Goal: Task Accomplishment & Management: Complete application form

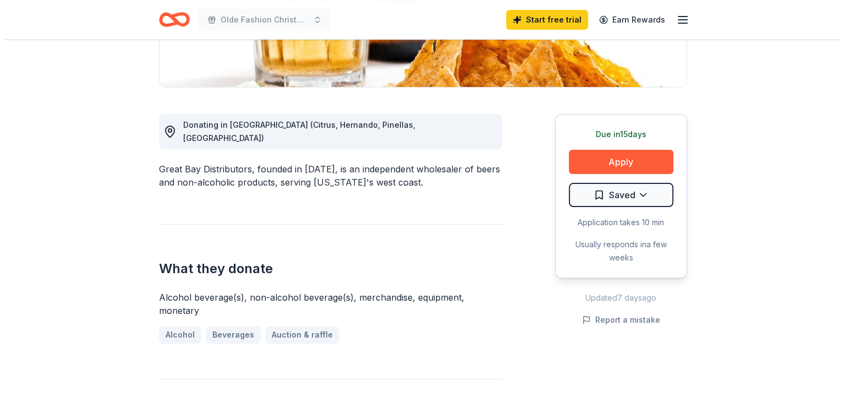
scroll to position [298, 0]
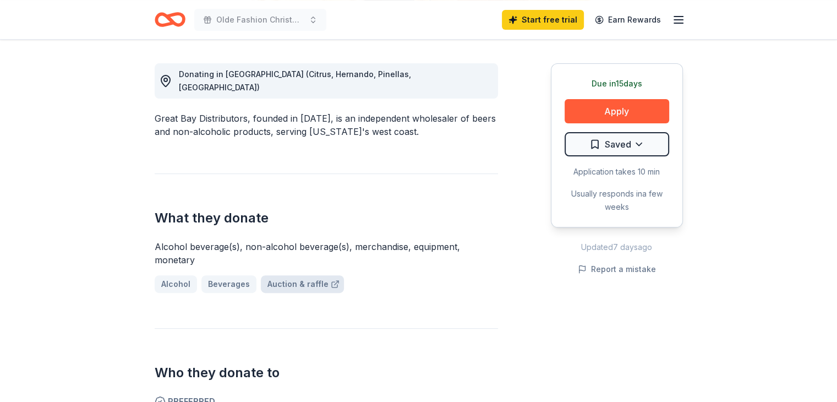
click at [305, 275] on link "Auction & raffle" at bounding box center [302, 284] width 83 height 18
click at [637, 103] on button "Apply" at bounding box center [617, 111] width 105 height 24
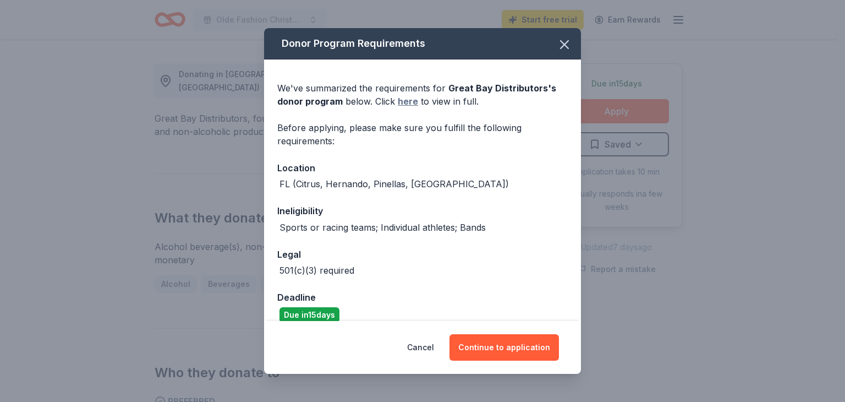
click at [401, 101] on link "here" at bounding box center [408, 101] width 20 height 13
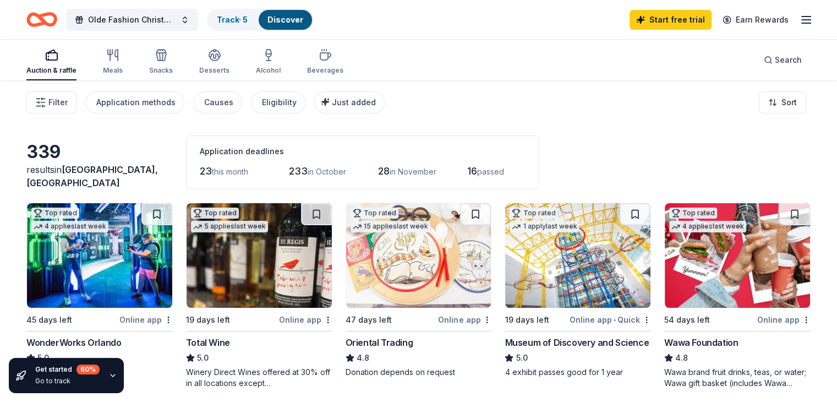
click at [73, 62] on div "Auction & raffle" at bounding box center [51, 61] width 50 height 26
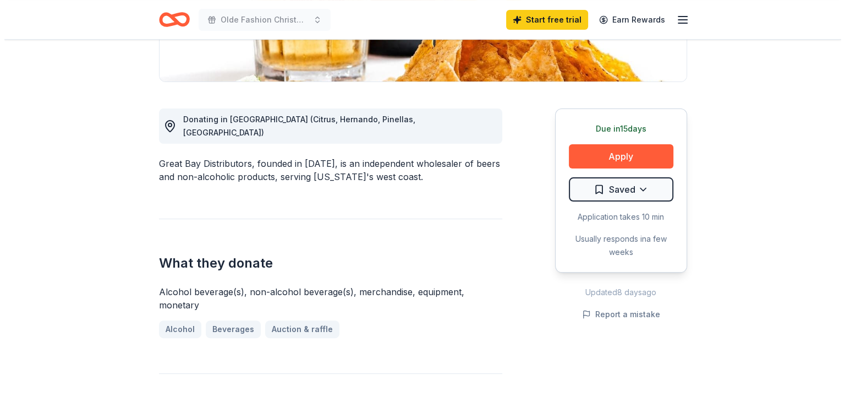
scroll to position [254, 0]
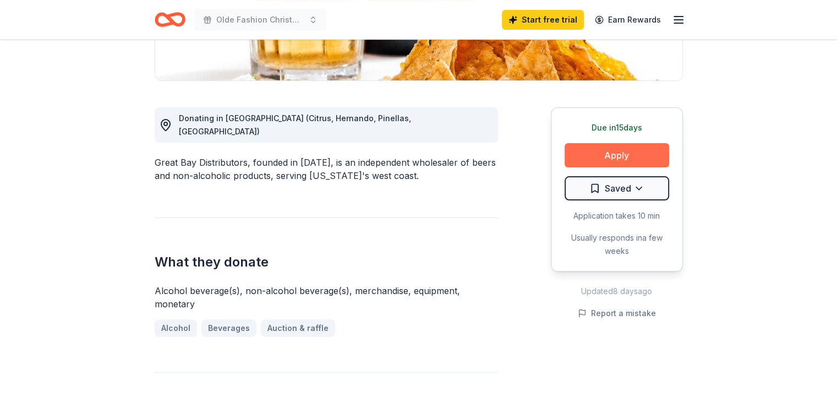
click at [623, 150] on button "Apply" at bounding box center [617, 155] width 105 height 24
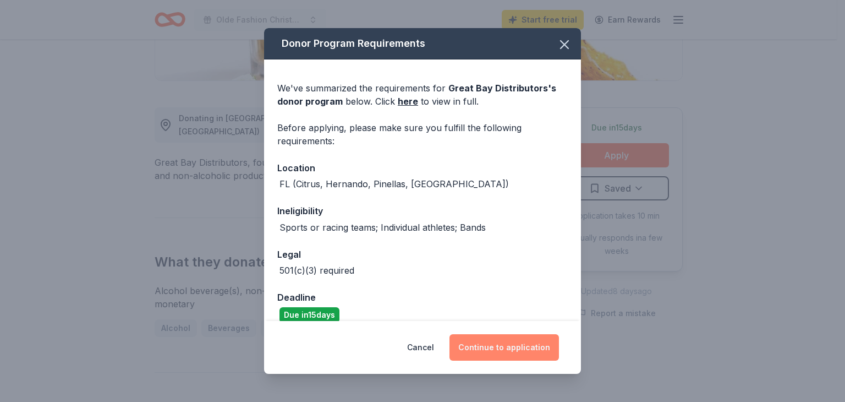
click at [509, 347] on button "Continue to application" at bounding box center [505, 347] width 110 height 26
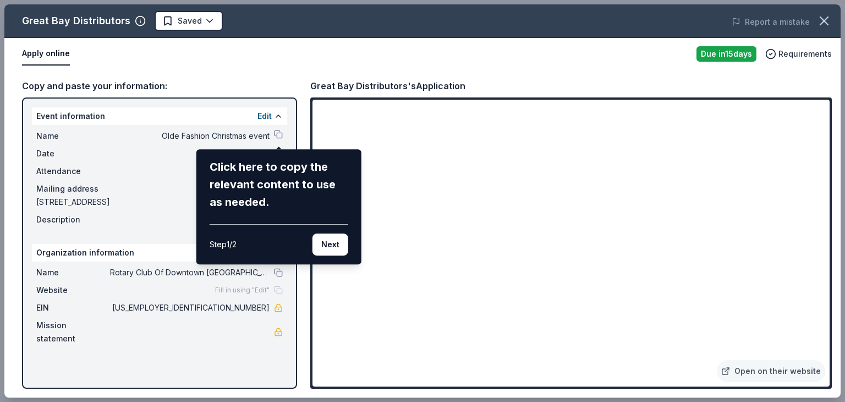
drag, startPoint x: 825, startPoint y: 125, endPoint x: 828, endPoint y: 145, distance: 19.5
click at [828, 145] on div "Great Bay Distributors Saved Report a mistake Apply online Due in 15 days Requi…" at bounding box center [422, 200] width 837 height 393
click at [269, 305] on div "Great Bay Distributors Saved Report a mistake Apply online Due in 15 days Requi…" at bounding box center [422, 200] width 837 height 393
click at [265, 113] on div "Great Bay Distributors Saved Report a mistake Apply online Due in 15 days Requi…" at bounding box center [422, 200] width 837 height 393
click at [266, 117] on div "Great Bay Distributors Saved Report a mistake Apply online Due in 15 days Requi…" at bounding box center [422, 200] width 837 height 393
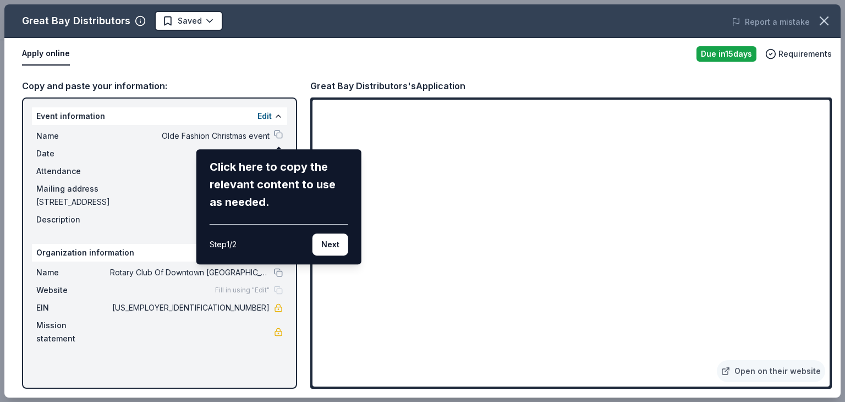
click at [313, 194] on div "Click here to copy the relevant content to use as needed." at bounding box center [279, 184] width 139 height 53
click at [279, 117] on div "Great Bay Distributors Saved Report a mistake Apply online Due in 15 days Requi…" at bounding box center [422, 200] width 837 height 393
click at [61, 52] on div "Great Bay Distributors Saved Report a mistake Apply online Due in 15 days Requi…" at bounding box center [422, 200] width 837 height 393
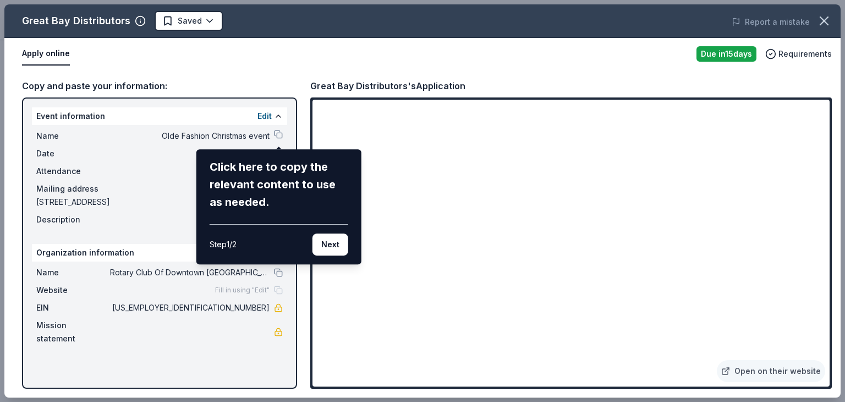
drag, startPoint x: 825, startPoint y: 131, endPoint x: 827, endPoint y: 172, distance: 40.8
click at [827, 172] on div "Great Bay Distributors Saved Report a mistake Apply online Due in 15 days Requi…" at bounding box center [422, 200] width 837 height 393
drag, startPoint x: 825, startPoint y: 121, endPoint x: 826, endPoint y: 142, distance: 21.5
click at [826, 142] on div "Great Bay Distributors Saved Report a mistake Apply online Due in 15 days Requi…" at bounding box center [422, 200] width 837 height 393
click at [327, 240] on button "Next" at bounding box center [331, 244] width 36 height 22
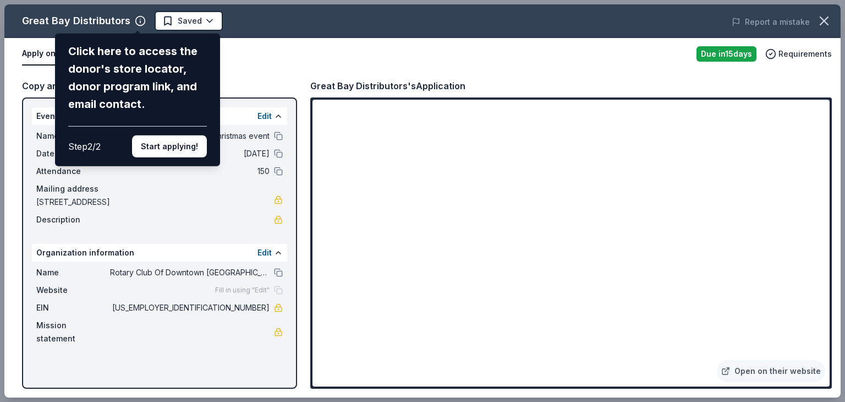
click at [269, 113] on div "Great Bay Distributors Click here to access the donor's store locator, donor pr…" at bounding box center [422, 200] width 837 height 393
click at [182, 144] on button "Start applying!" at bounding box center [169, 146] width 75 height 22
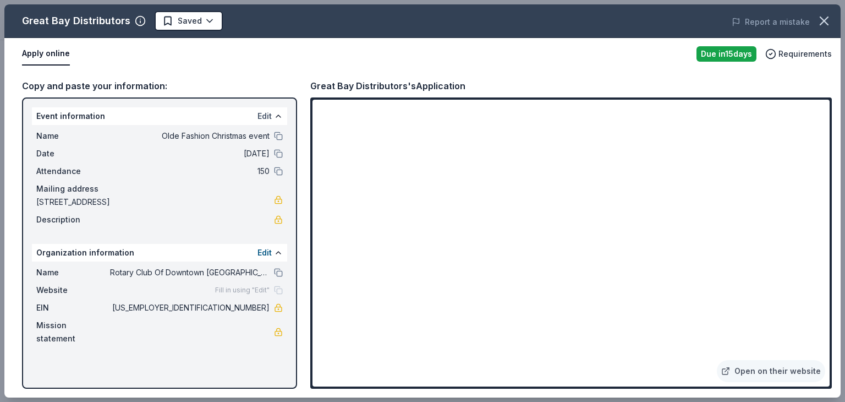
click at [263, 116] on button "Edit" at bounding box center [265, 116] width 14 height 13
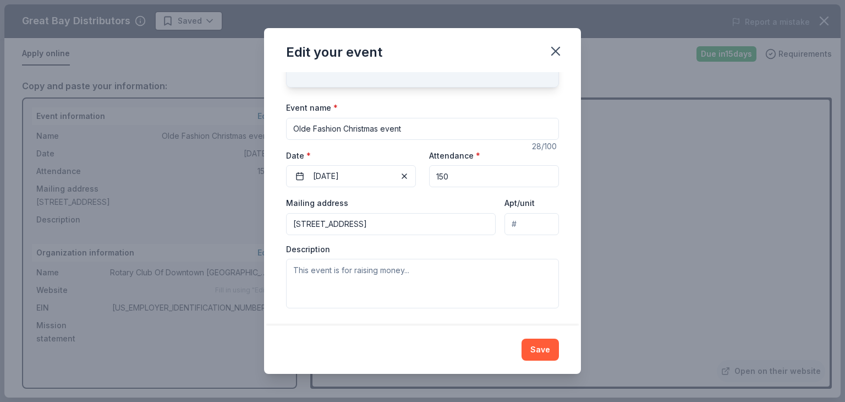
scroll to position [60, 0]
click at [412, 271] on textarea at bounding box center [422, 283] width 273 height 50
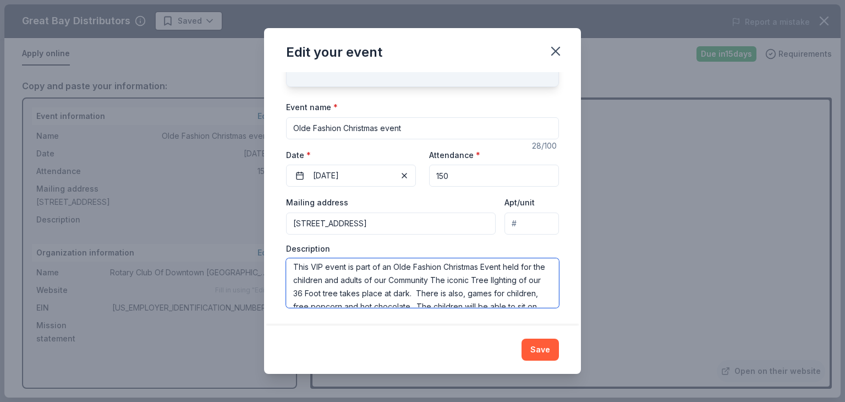
scroll to position [0, 0]
click at [516, 285] on textarea "This VIP event is part of an Olde Fashion Christmas Event held for the children…" at bounding box center [422, 283] width 273 height 50
click at [526, 283] on textarea "This VIP event is part of an Olde Fashion Christmas Event held for the children…" at bounding box center [422, 283] width 273 height 50
click at [533, 285] on textarea "This VIP event is part of an Olde Fashion Christmas Event held for the children…" at bounding box center [422, 283] width 273 height 50
click at [517, 282] on textarea "This VIP event is part of an Olde Fashion Christmas Event held for the children…" at bounding box center [422, 283] width 273 height 50
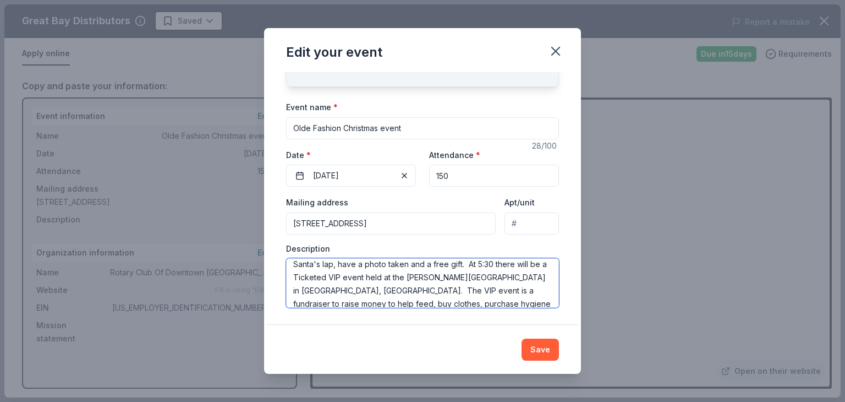
scroll to position [106, 0]
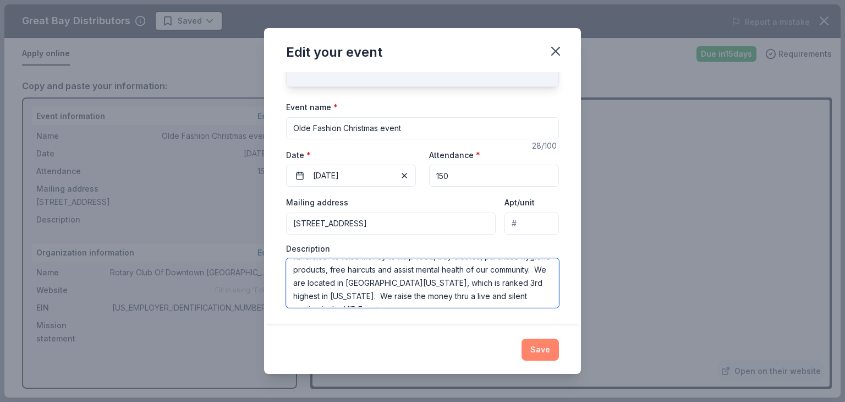
type textarea "This VIP event is part of an Olde Fashion Christmas Event held for the children…"
click at [544, 346] on button "Save" at bounding box center [540, 350] width 37 height 22
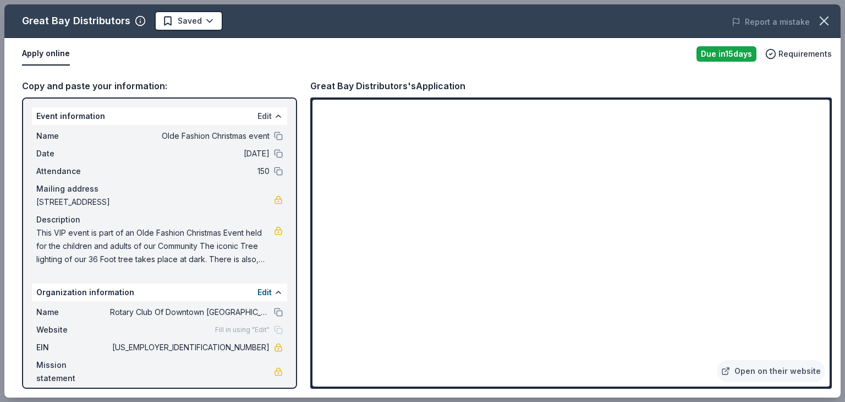
click at [266, 115] on button "Edit" at bounding box center [265, 116] width 14 height 13
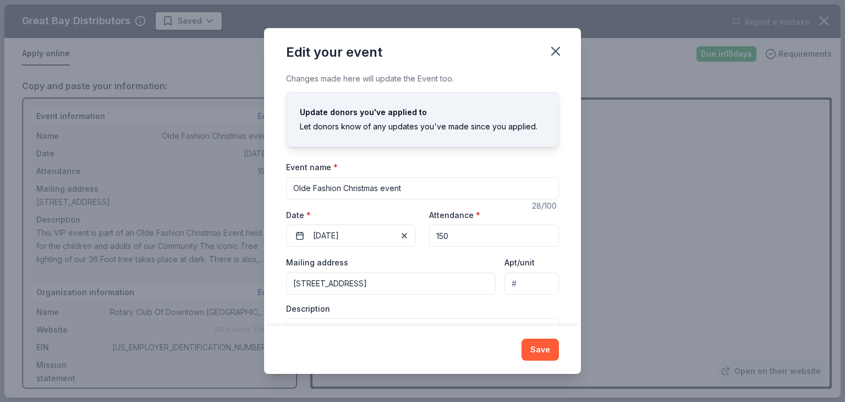
scroll to position [0, 0]
click at [544, 346] on button "Save" at bounding box center [540, 350] width 37 height 22
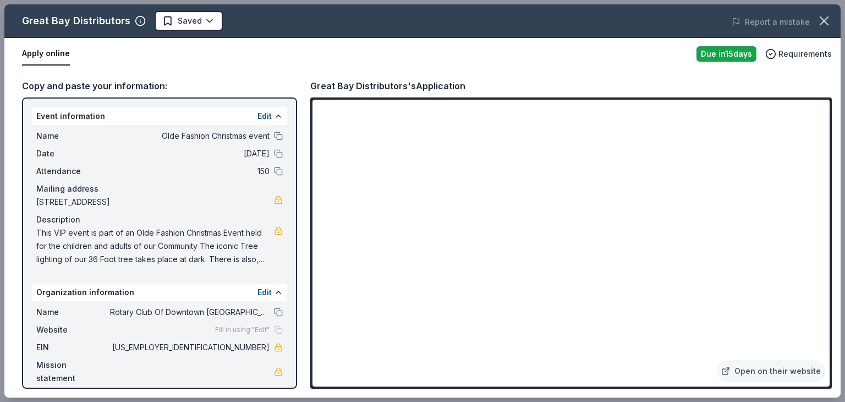
click at [24, 342] on div "Event information Edit Name Olde Fashion Christmas event Date 11/29/25 Attendan…" at bounding box center [159, 242] width 275 height 291
click at [145, 81] on div "Copy and paste your information:" at bounding box center [159, 86] width 275 height 14
click at [798, 20] on button "Report a mistake" at bounding box center [771, 21] width 78 height 13
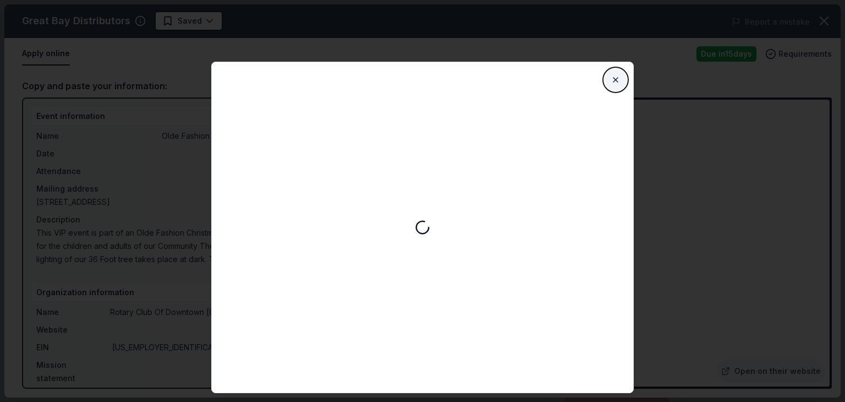
click at [613, 75] on button "Close" at bounding box center [616, 80] width 22 height 22
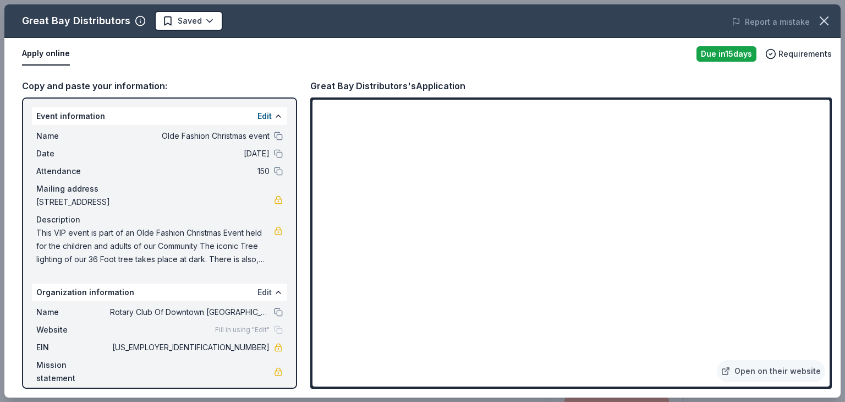
click at [268, 291] on button "Edit" at bounding box center [265, 292] width 14 height 13
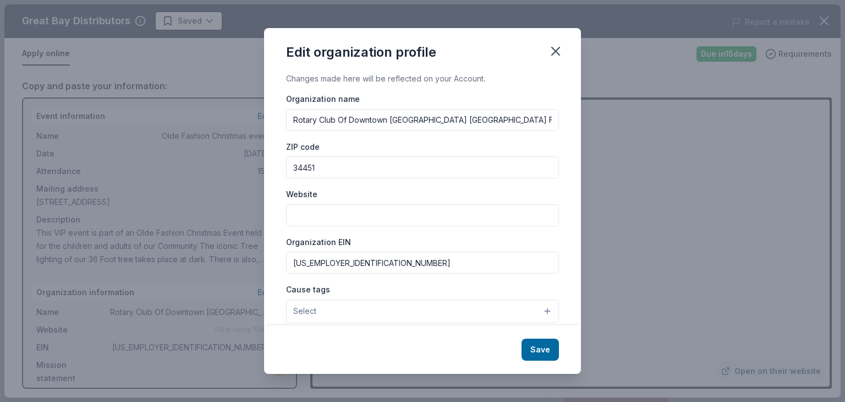
click at [426, 118] on input "Rotary Club Of Downtown Inverness Citrus County Fl Usa Inc" at bounding box center [422, 120] width 273 height 22
type input "Rotary Club Of Downtown Inverness Charitable Foundation of Citrus County Fl Usa…"
click at [340, 264] on input "87-1264204" at bounding box center [422, 263] width 273 height 22
type input "88-2299693"
click at [537, 312] on button "Select" at bounding box center [422, 310] width 273 height 23
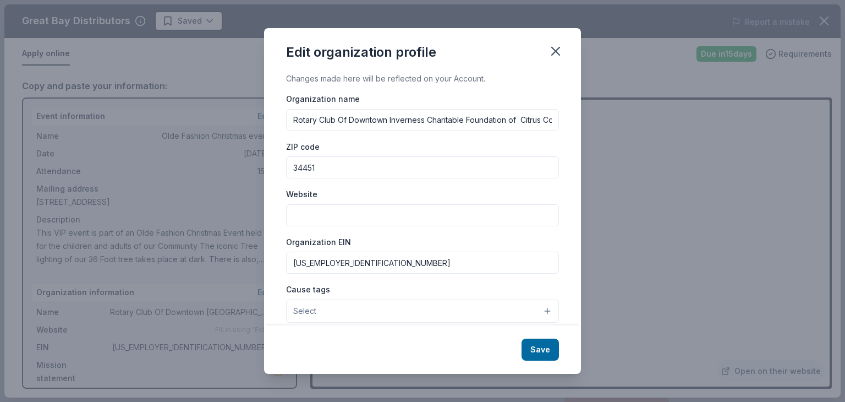
click at [538, 309] on button "Select" at bounding box center [422, 310] width 273 height 23
click at [307, 308] on span "Select" at bounding box center [304, 310] width 23 height 13
click at [304, 307] on span "Select" at bounding box center [304, 310] width 23 height 13
click at [543, 312] on button "Select" at bounding box center [422, 310] width 273 height 23
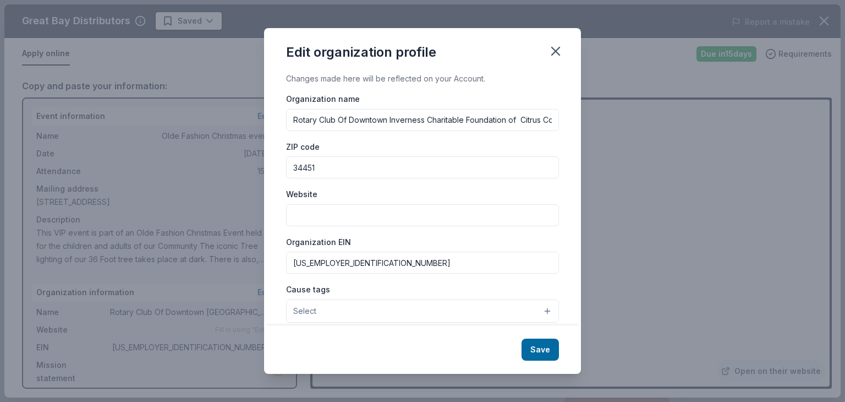
click at [305, 216] on input "Website" at bounding box center [422, 215] width 273 height 22
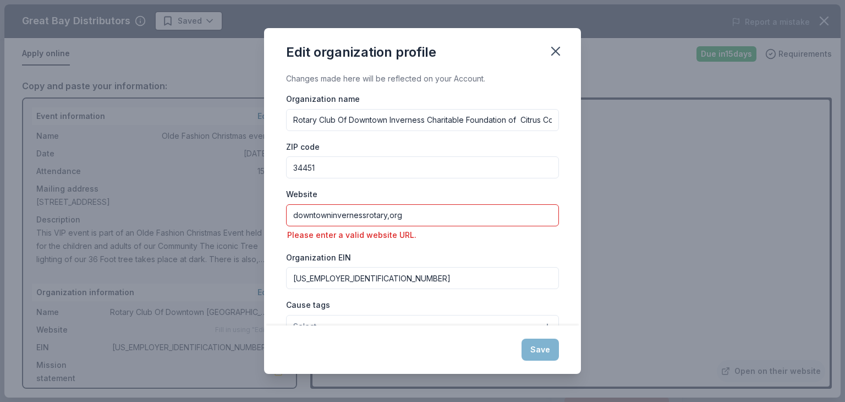
click at [292, 214] on input "downtowninvernessrotary,org" at bounding box center [422, 215] width 273 height 22
click at [410, 215] on input "www.downtowninvernessrotary,org" at bounding box center [422, 215] width 273 height 22
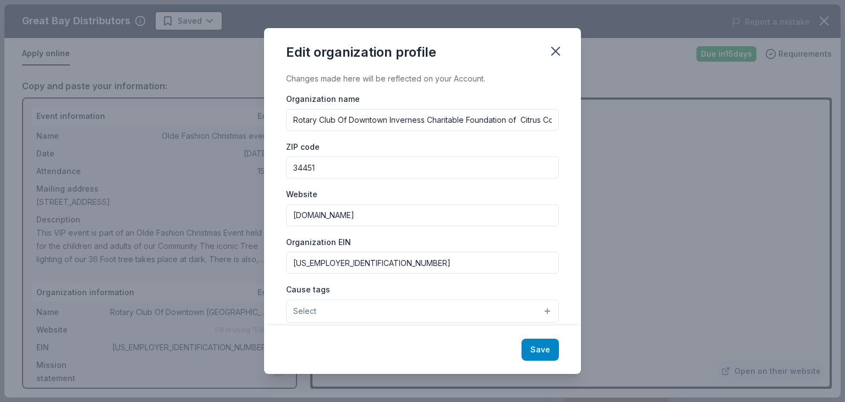
type input "www.downtowninvernessrotary.org"
click at [539, 351] on button "Save" at bounding box center [540, 350] width 37 height 22
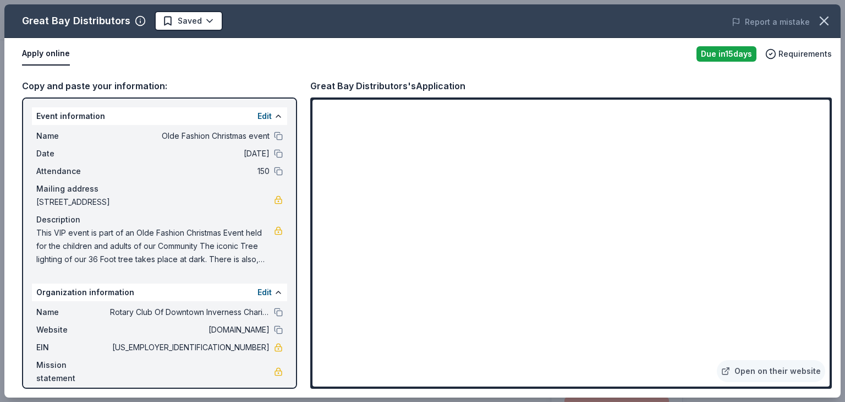
drag, startPoint x: 37, startPoint y: 231, endPoint x: 67, endPoint y: 237, distance: 30.4
click at [67, 237] on span "This VIP event is part of an Olde Fashion Christmas Event held for the children…" at bounding box center [155, 246] width 238 height 40
click at [271, 116] on button "Edit" at bounding box center [265, 116] width 14 height 13
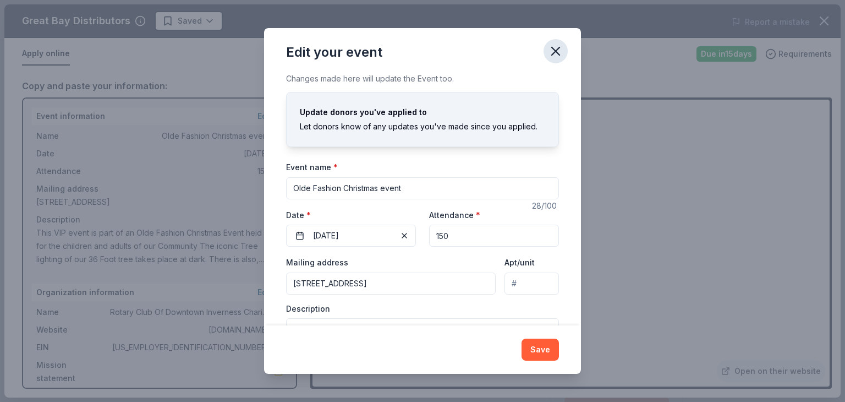
click at [557, 47] on icon "button" at bounding box center [555, 50] width 15 height 15
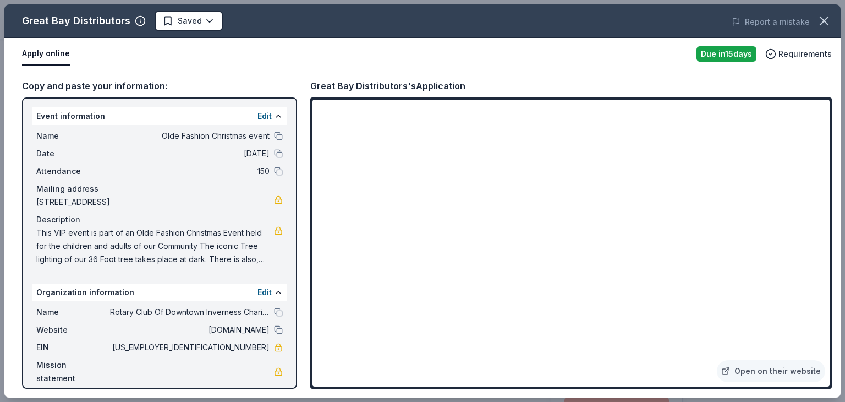
drag, startPoint x: 261, startPoint y: 232, endPoint x: 215, endPoint y: 223, distance: 47.7
click at [215, 223] on div "Description This VIP event is part of an Olde Fashion Christmas Event held for …" at bounding box center [159, 239] width 247 height 53
drag, startPoint x: 258, startPoint y: 230, endPoint x: 161, endPoint y: 242, distance: 98.2
click at [161, 242] on span "This VIP event is part of an Olde Fashion Christmas Event held for the children…" at bounding box center [155, 246] width 238 height 40
